Goal: Transaction & Acquisition: Subscribe to service/newsletter

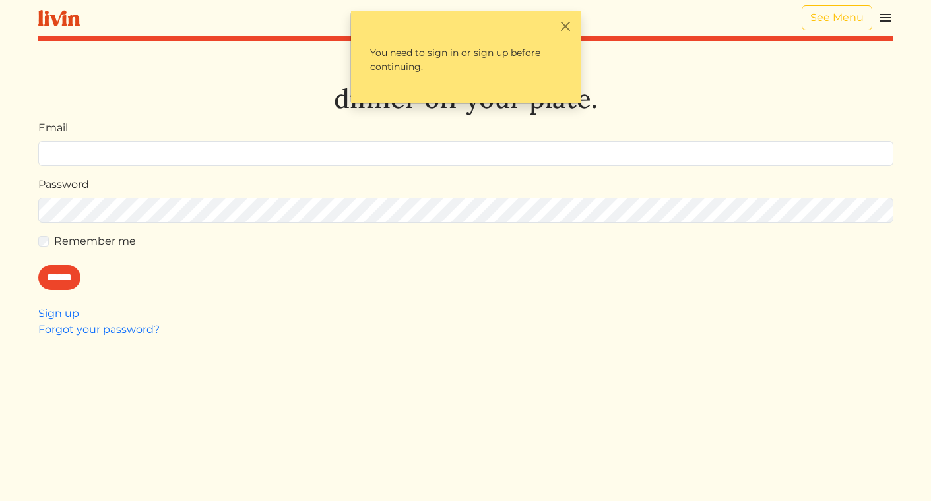
click at [885, 19] on img at bounding box center [885, 18] width 16 height 16
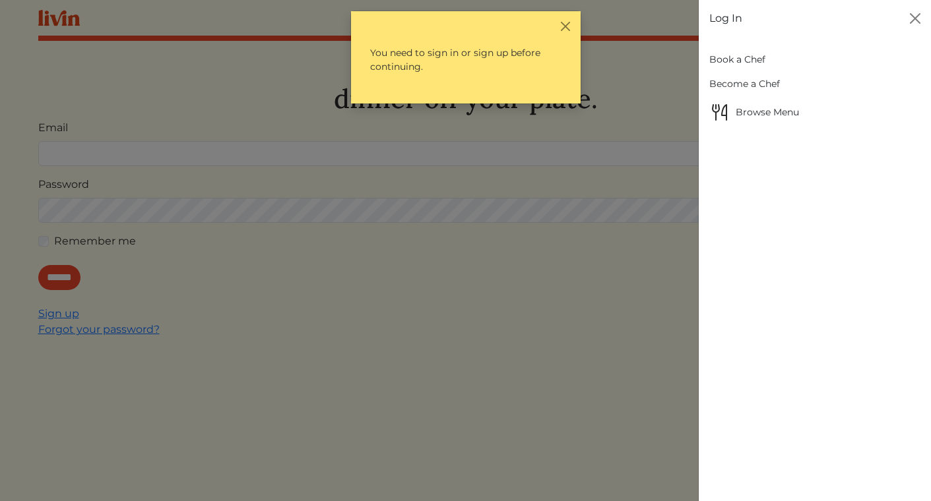
click at [732, 61] on link "Book a Chef" at bounding box center [814, 59] width 211 height 24
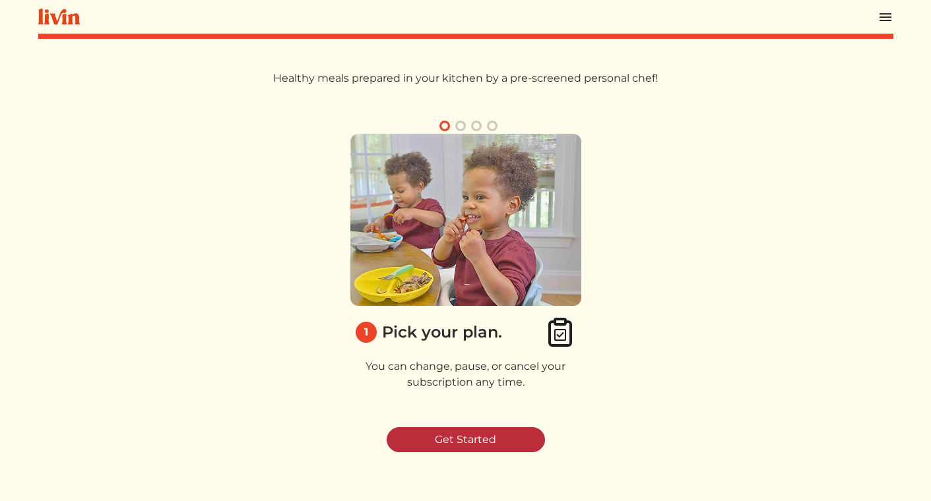
click at [451, 439] on link "Get Started" at bounding box center [466, 439] width 158 height 25
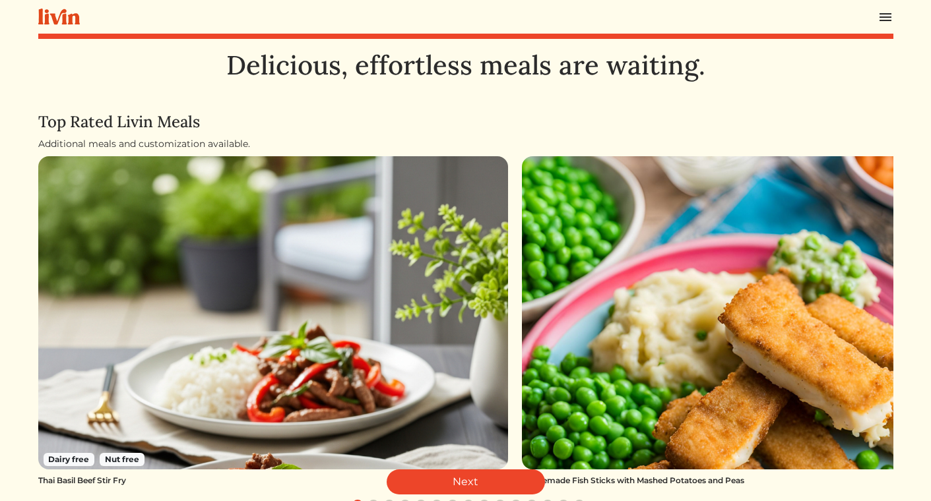
click at [487, 496] on div "Dairy free Nut free Thai Basil Beef Stir Fry Homemade Fish Sticks with Mashed P…" at bounding box center [465, 334] width 855 height 357
click at [482, 480] on link "Next" at bounding box center [466, 482] width 158 height 25
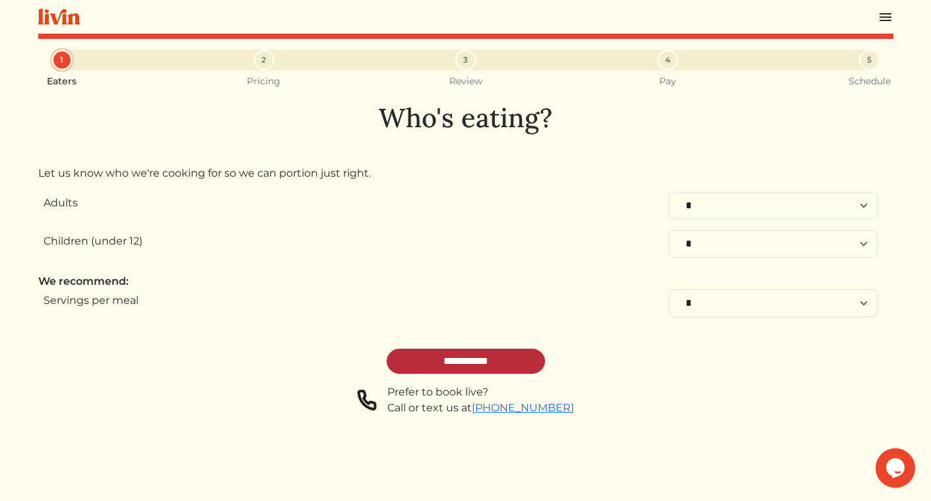
click at [436, 360] on input "**********" at bounding box center [466, 361] width 158 height 25
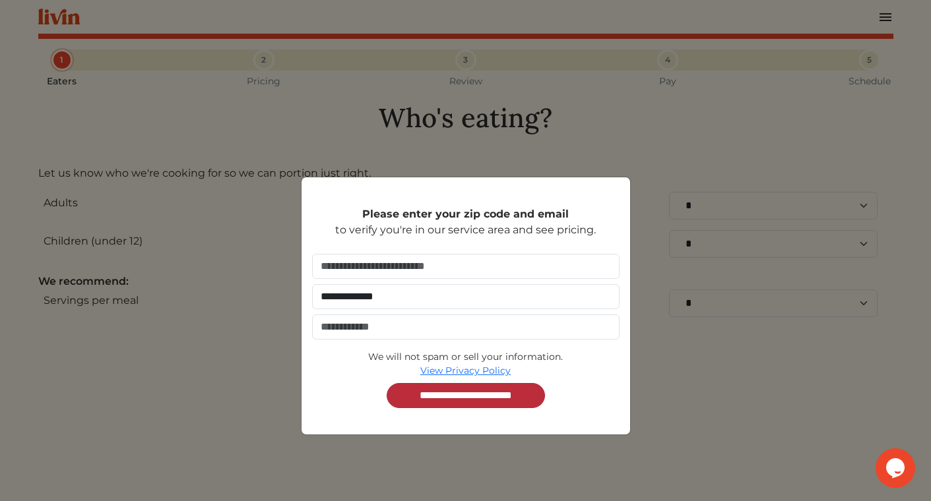
click at [456, 402] on input "**********" at bounding box center [466, 395] width 158 height 25
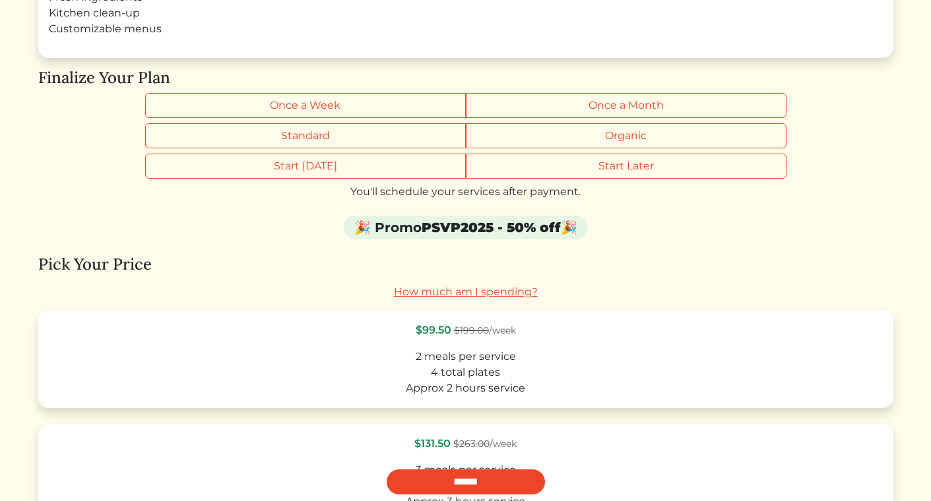
scroll to position [239, 0]
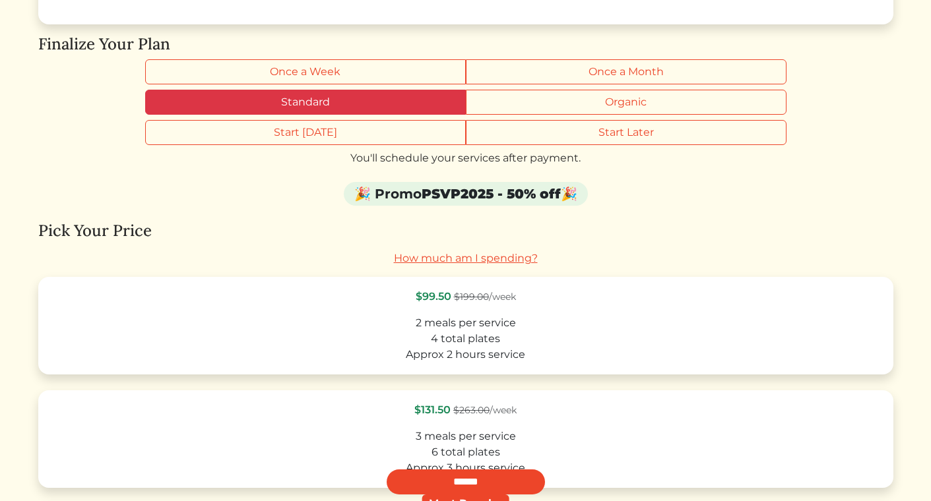
click at [402, 100] on label "Standard" at bounding box center [305, 102] width 321 height 25
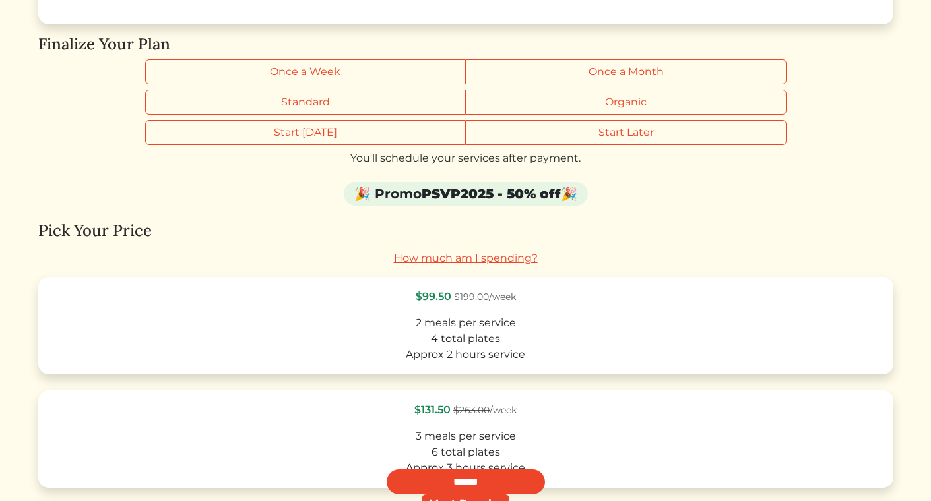
click at [465, 261] on link "How much am I spending?" at bounding box center [466, 258] width 144 height 13
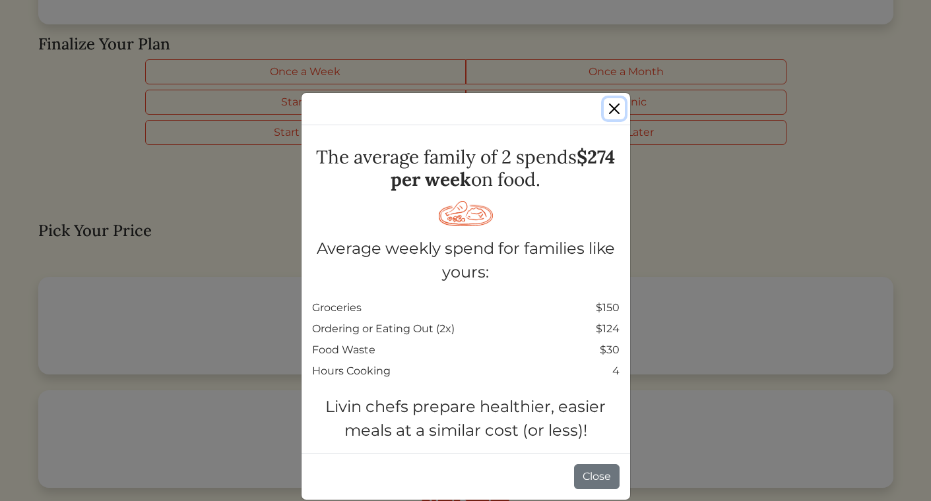
click at [621, 108] on button "Close" at bounding box center [614, 108] width 21 height 21
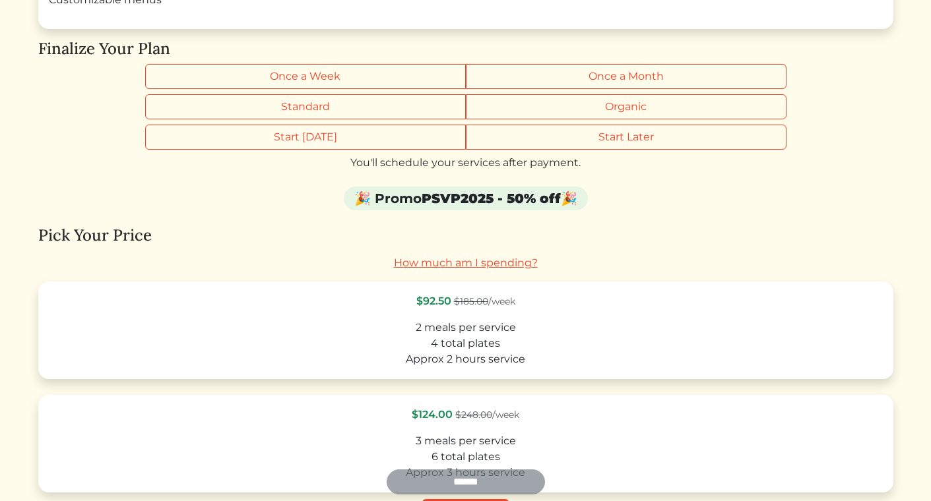
scroll to position [239, 0]
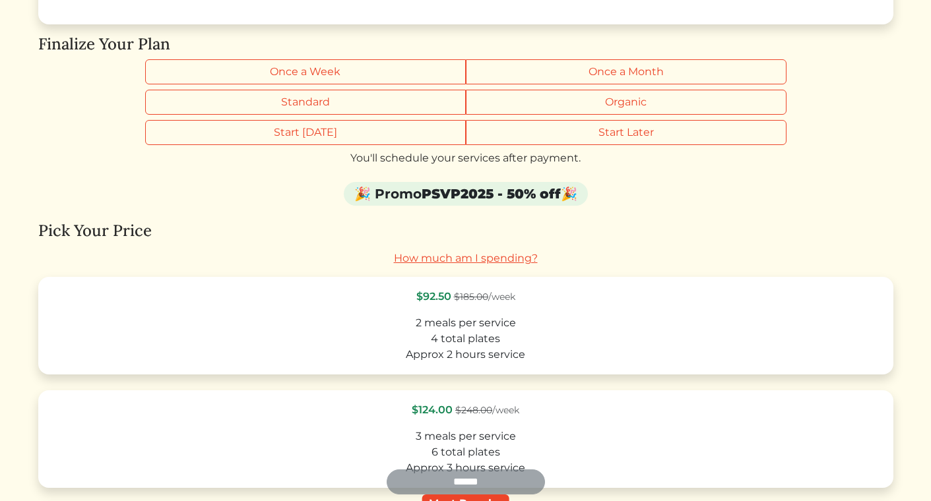
click at [431, 257] on link "How much am I spending?" at bounding box center [466, 258] width 144 height 13
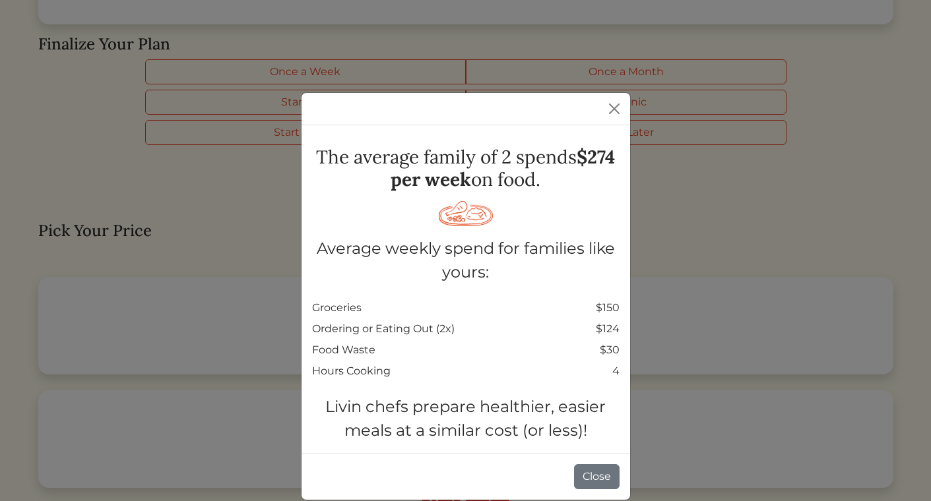
scroll to position [0, 0]
click at [618, 108] on button "Close" at bounding box center [614, 108] width 21 height 21
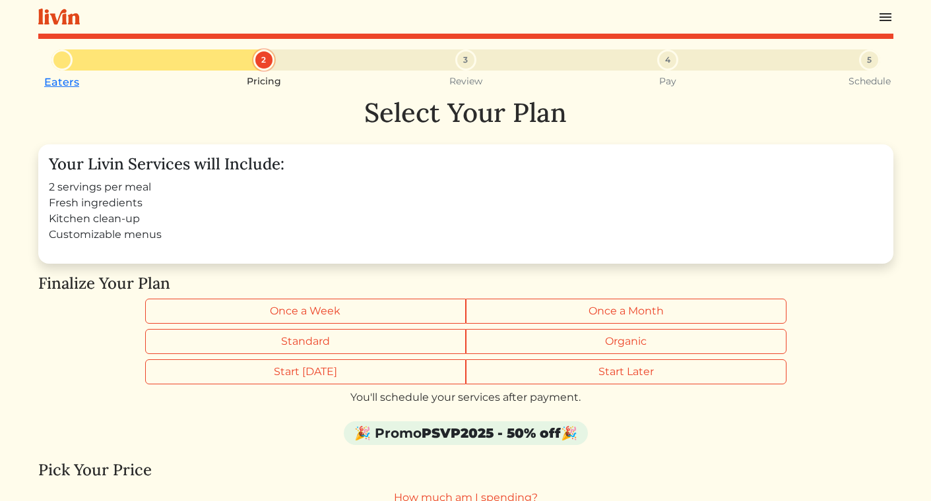
click at [883, 22] on img at bounding box center [885, 17] width 16 height 16
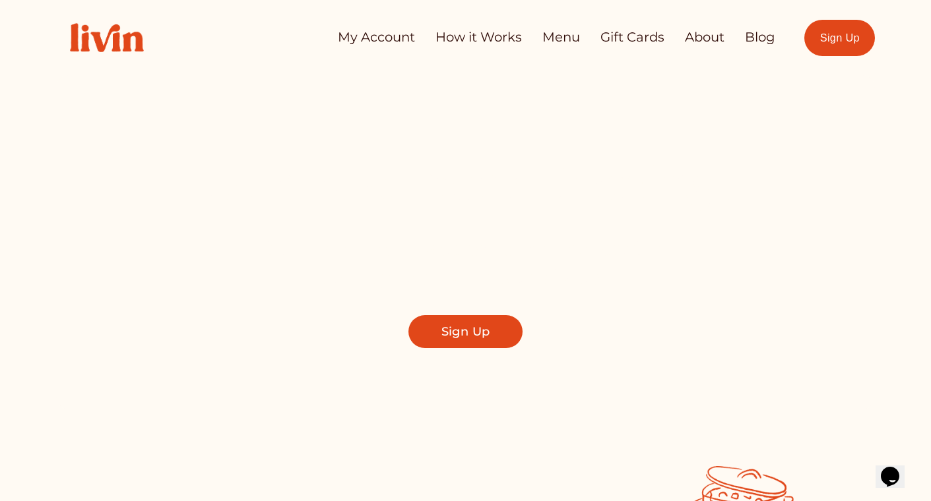
click at [456, 37] on link "How it Works" at bounding box center [478, 37] width 86 height 26
